Goal: Task Accomplishment & Management: Manage account settings

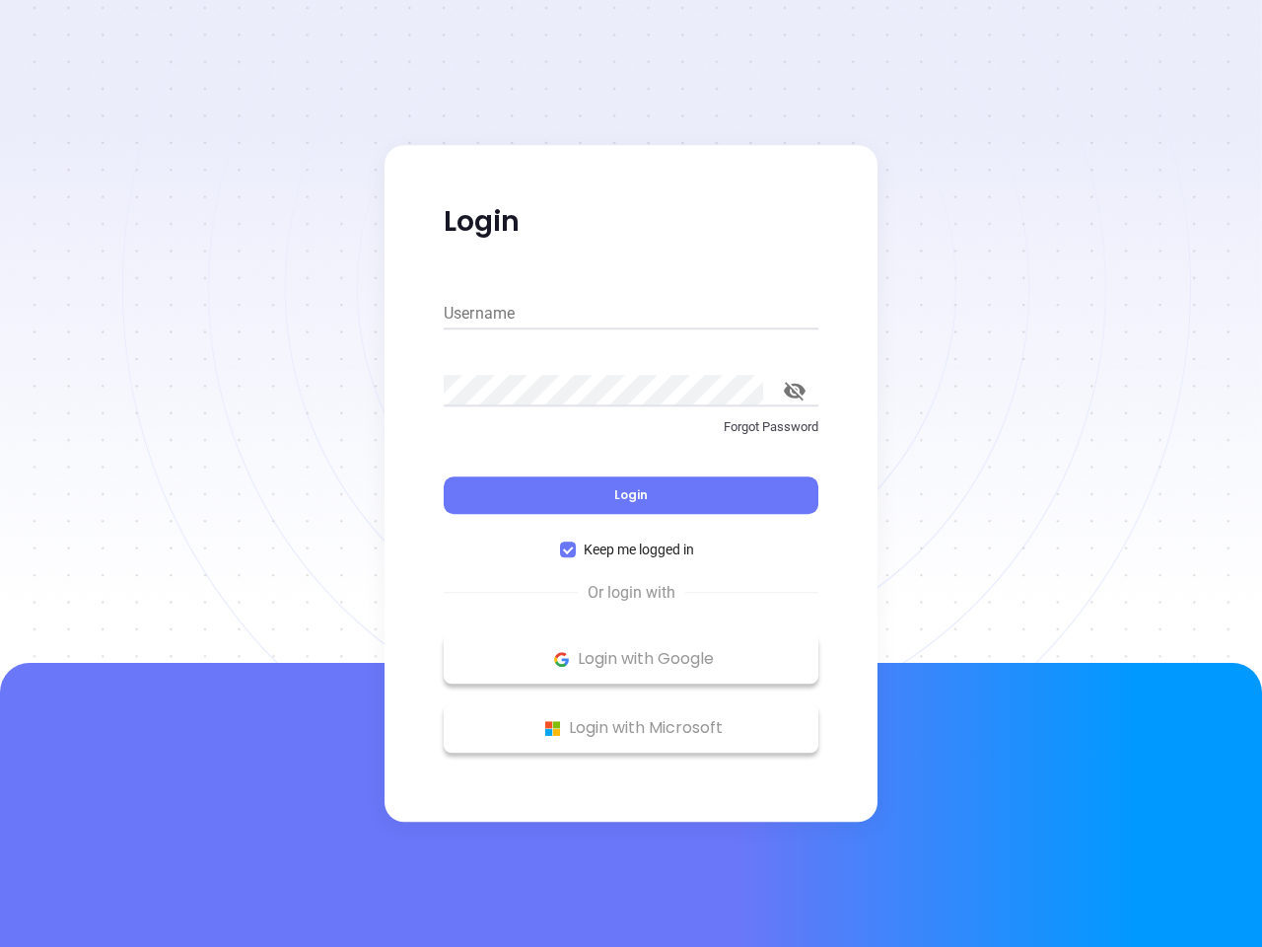
click at [631, 473] on div "Login" at bounding box center [631, 483] width 375 height 61
click at [631, 314] on input "Username" at bounding box center [631, 314] width 375 height 32
click at [795, 390] on icon "toggle password visibility" at bounding box center [795, 391] width 22 height 19
click at [631, 495] on span "Login" at bounding box center [631, 494] width 34 height 17
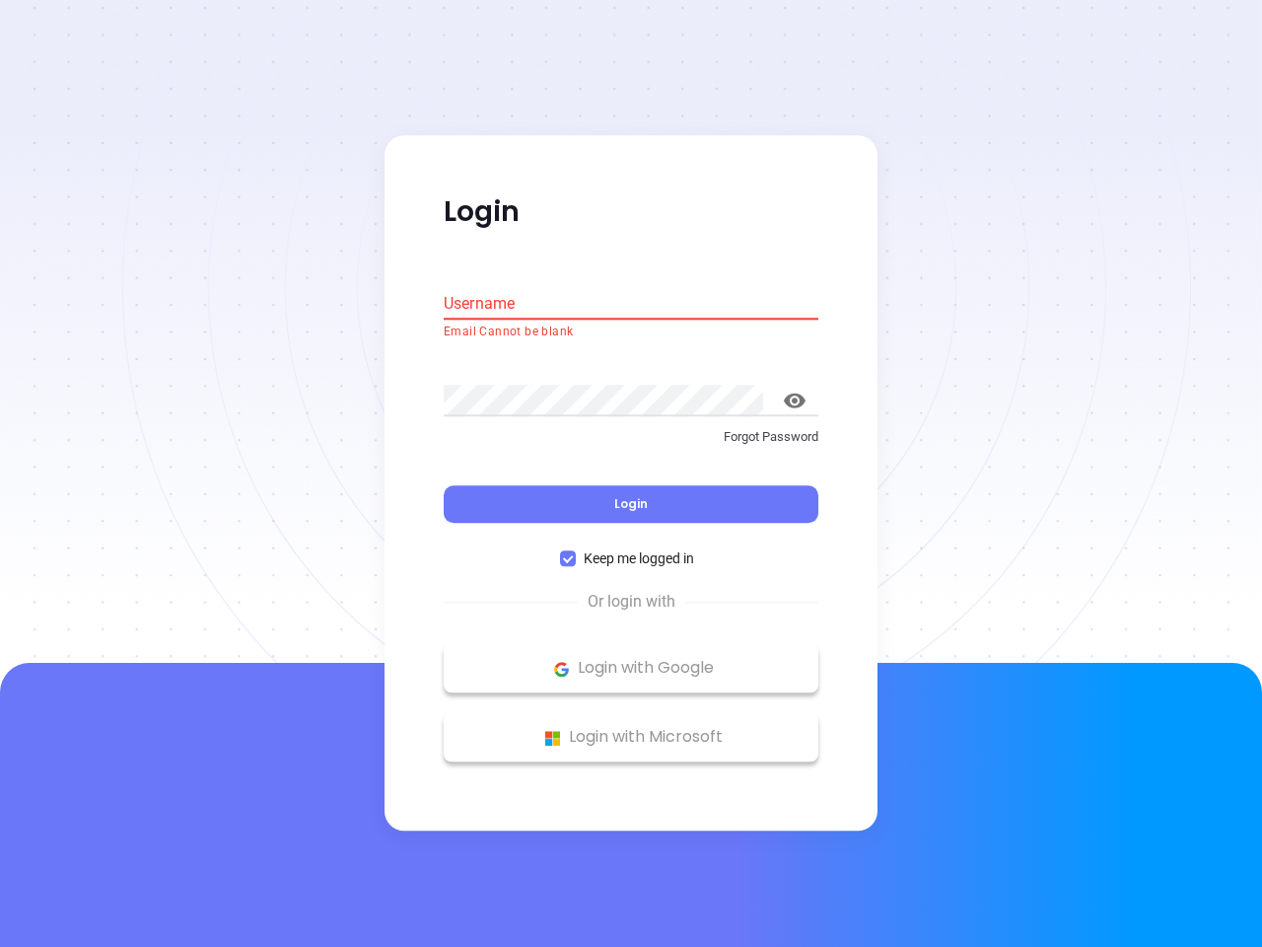
click at [631, 549] on span "Keep me logged in" at bounding box center [639, 559] width 126 height 22
click at [576, 551] on input "Keep me logged in" at bounding box center [568, 559] width 16 height 16
checkbox input "false"
click at [631, 659] on p "Login with Google" at bounding box center [631, 669] width 355 height 30
click at [631, 728] on p "Login with Microsoft" at bounding box center [631, 738] width 355 height 30
